Goal: Information Seeking & Learning: Learn about a topic

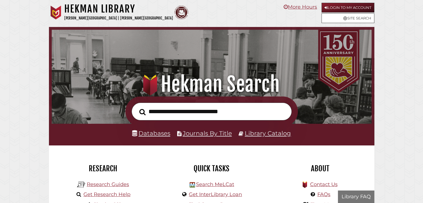
scroll to position [106, 317]
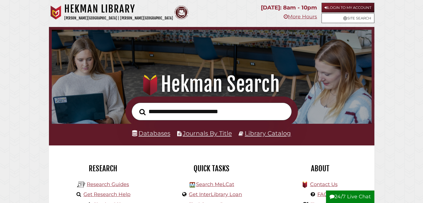
scroll to position [106, 317]
click at [184, 105] on input "text" at bounding box center [212, 112] width 160 height 18
type input "******"
click at [137, 107] on button "Search" at bounding box center [143, 112] width 12 height 10
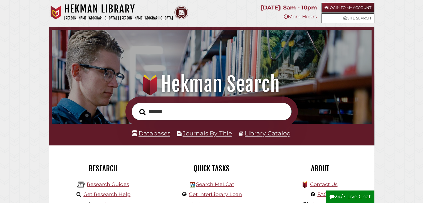
scroll to position [106, 317]
click at [182, 115] on input "******" at bounding box center [212, 112] width 160 height 18
click at [360, 6] on link "Login to My Account" at bounding box center [348, 8] width 53 height 10
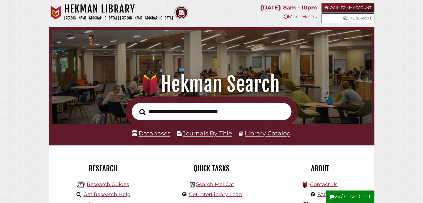
scroll to position [106, 317]
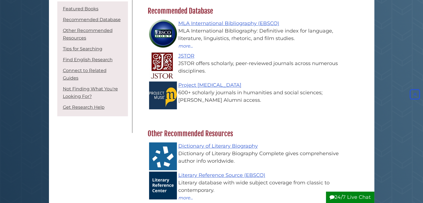
scroll to position [161, 0]
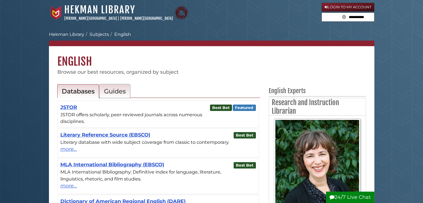
click at [107, 85] on link "Guides" at bounding box center [115, 91] width 31 height 14
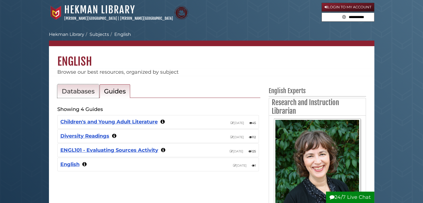
click at [96, 88] on link "Databases" at bounding box center [78, 91] width 42 height 14
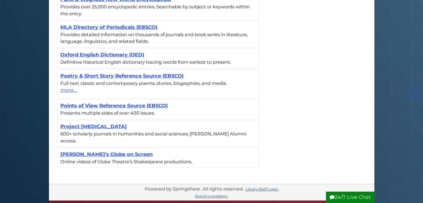
scroll to position [287, 0]
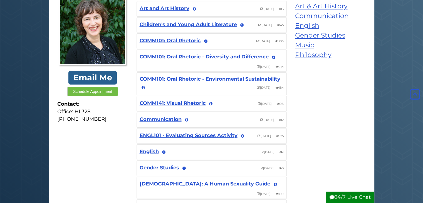
scroll to position [92, 0]
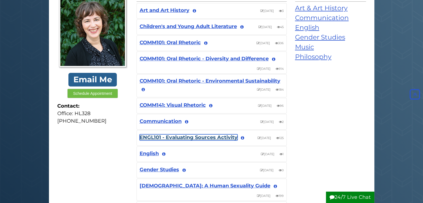
click at [177, 134] on link "ENGL101 - Evaluating Sources Activity" at bounding box center [189, 137] width 98 height 6
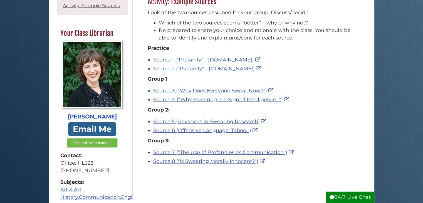
scroll to position [90, 0]
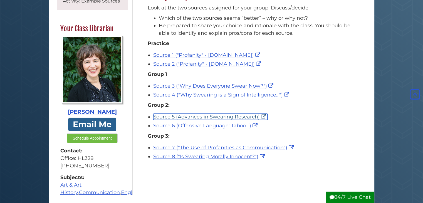
click at [212, 114] on link "Source 5 (Advances in Swearing Research)" at bounding box center [210, 117] width 114 height 6
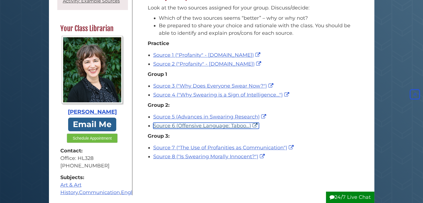
click at [187, 127] on link "Source 6 (Offensive Language: Taboo...)" at bounding box center [206, 126] width 106 height 6
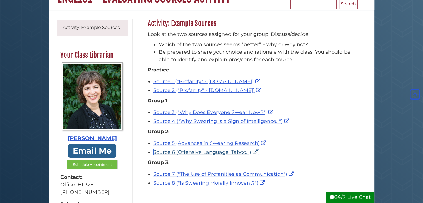
scroll to position [59, 0]
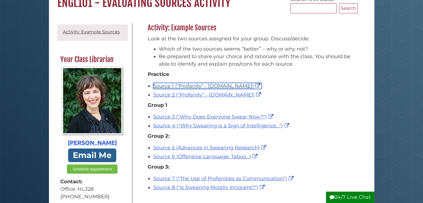
click at [187, 85] on link "Source 1 ("Profanity" - Britannica.com)" at bounding box center [207, 86] width 109 height 6
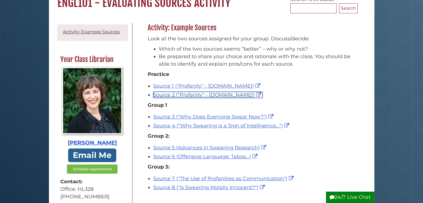
click at [205, 94] on link "Source 2 ("Profanity" - Wikipedia.org)" at bounding box center [207, 95] width 109 height 6
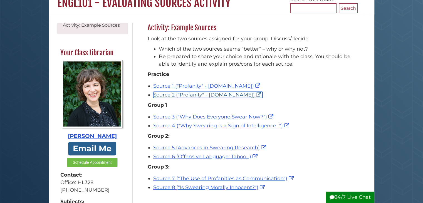
scroll to position [0, 0]
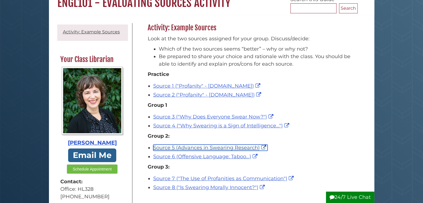
click at [210, 146] on link "Source 5 (Advances in Swearing Research)" at bounding box center [210, 148] width 114 height 6
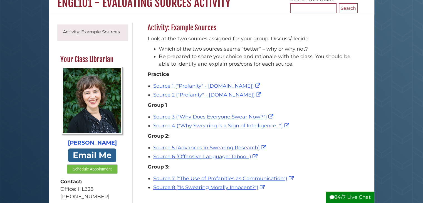
click at [375, 109] on body "Skip to Main Content Hekman Library Calvin University | Calvin Theological Semi…" at bounding box center [211, 199] width 423 height 517
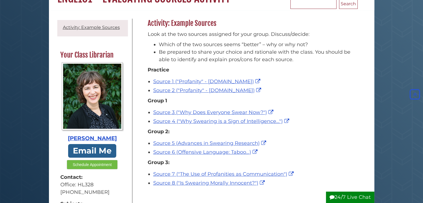
scroll to position [62, 0]
